Goal: Information Seeking & Learning: Learn about a topic

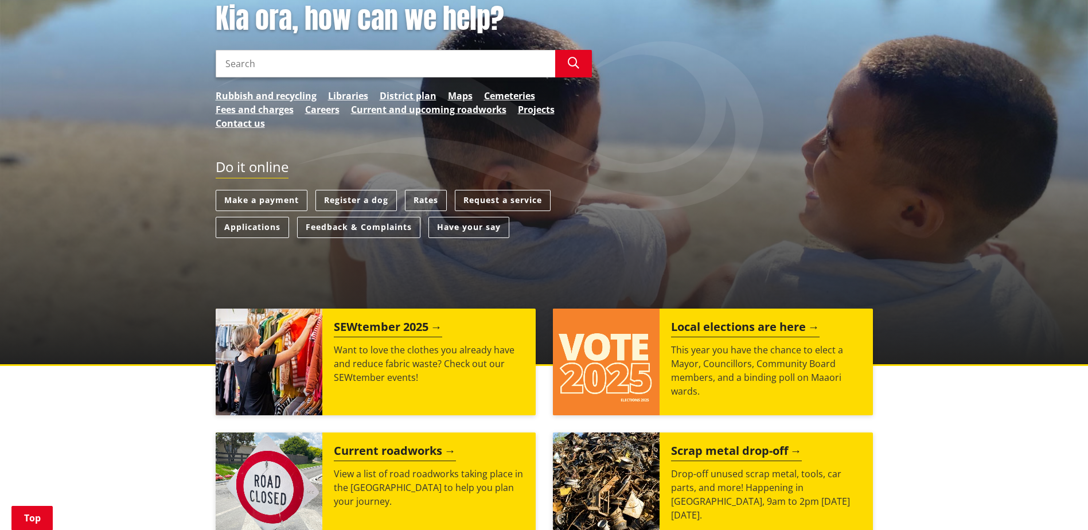
scroll to position [172, 0]
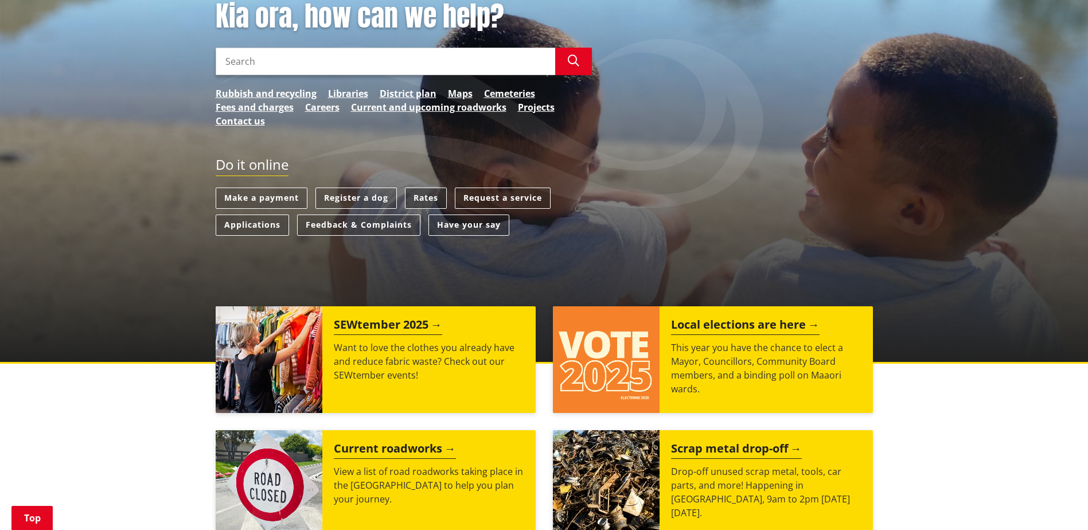
click at [430, 197] on link "Rates" at bounding box center [426, 198] width 42 height 21
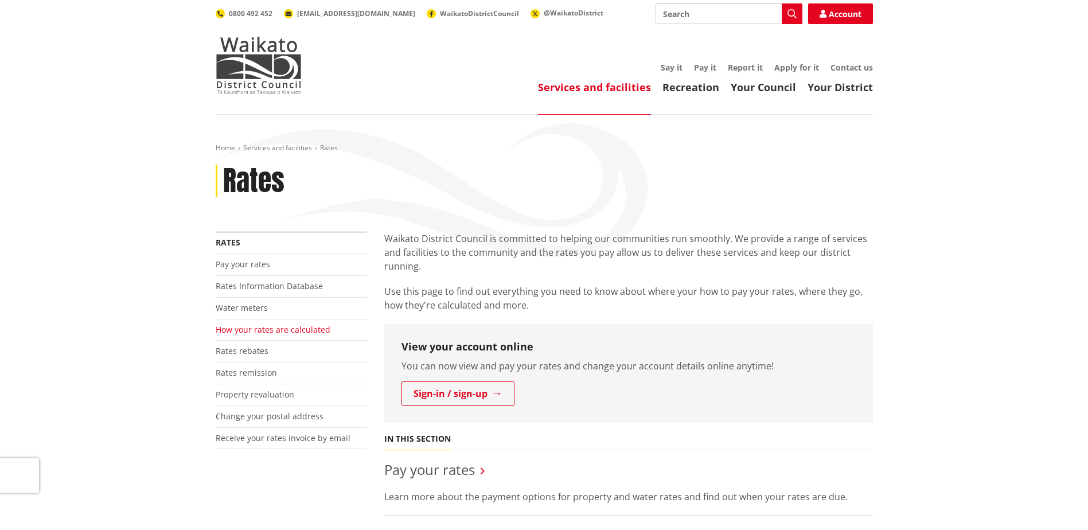
click at [283, 333] on link "How your rates are calculated" at bounding box center [273, 329] width 115 height 11
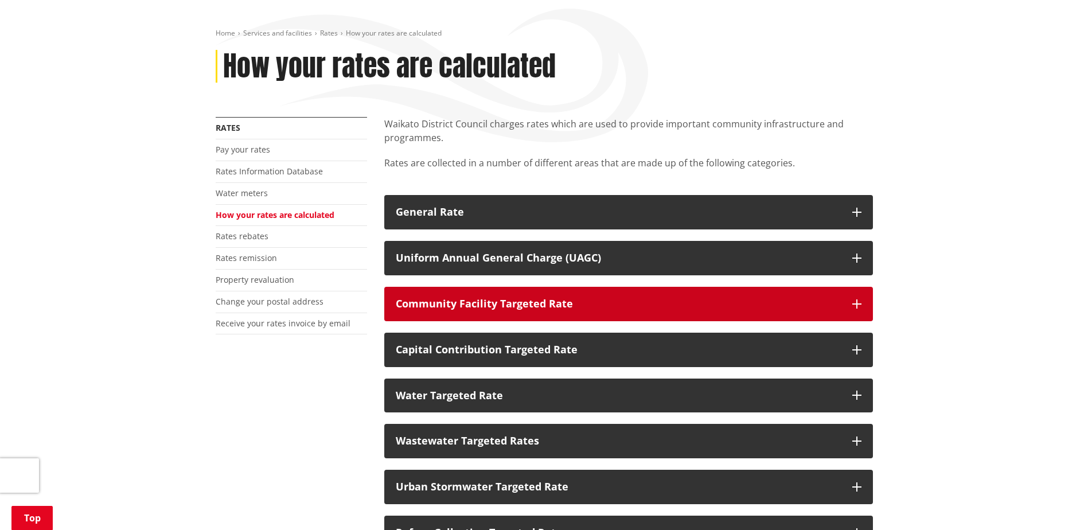
scroll to position [172, 0]
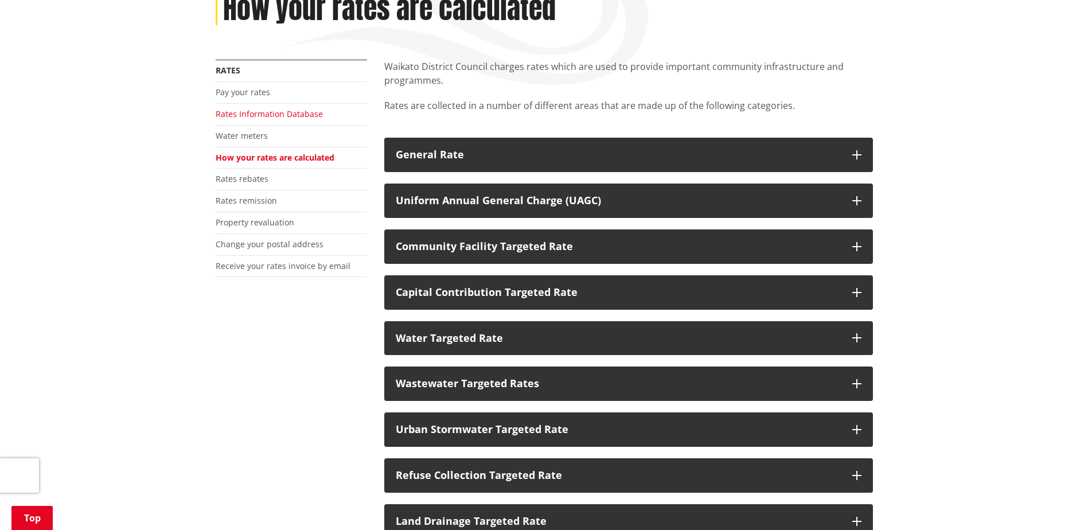
click at [279, 112] on link "Rates Information Database" at bounding box center [269, 113] width 107 height 11
